Goal: Task Accomplishment & Management: Manage account settings

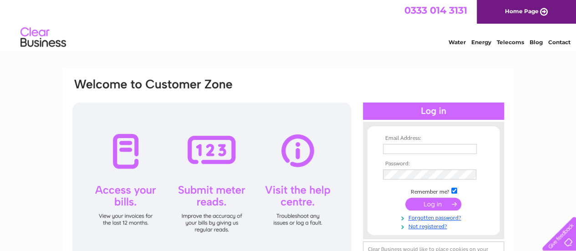
type input "[EMAIL_ADDRESS][DOMAIN_NAME]"
click at [438, 202] on input "submit" at bounding box center [434, 204] width 56 height 13
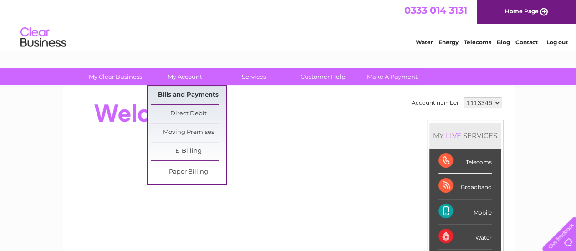
click at [185, 93] on link "Bills and Payments" at bounding box center [188, 95] width 75 height 18
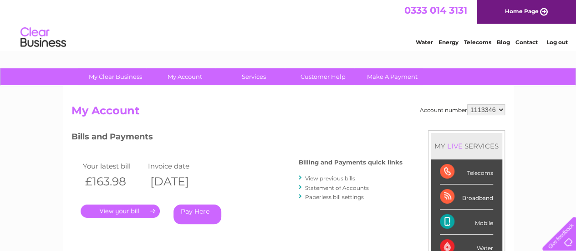
click at [143, 209] on link "." at bounding box center [120, 211] width 79 height 13
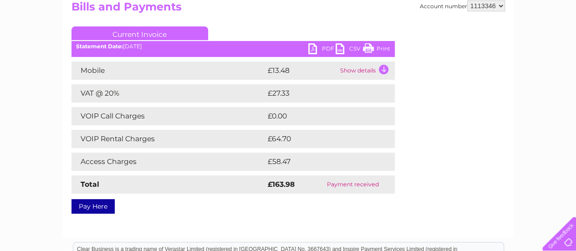
scroll to position [109, 0]
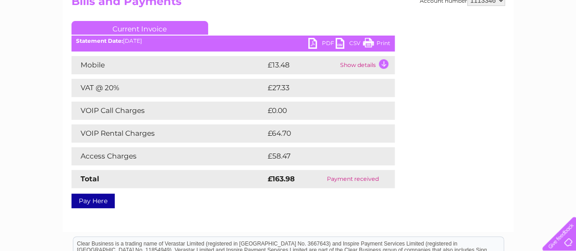
click at [383, 41] on link "Print" at bounding box center [376, 44] width 27 height 13
